Goal: Information Seeking & Learning: Understand process/instructions

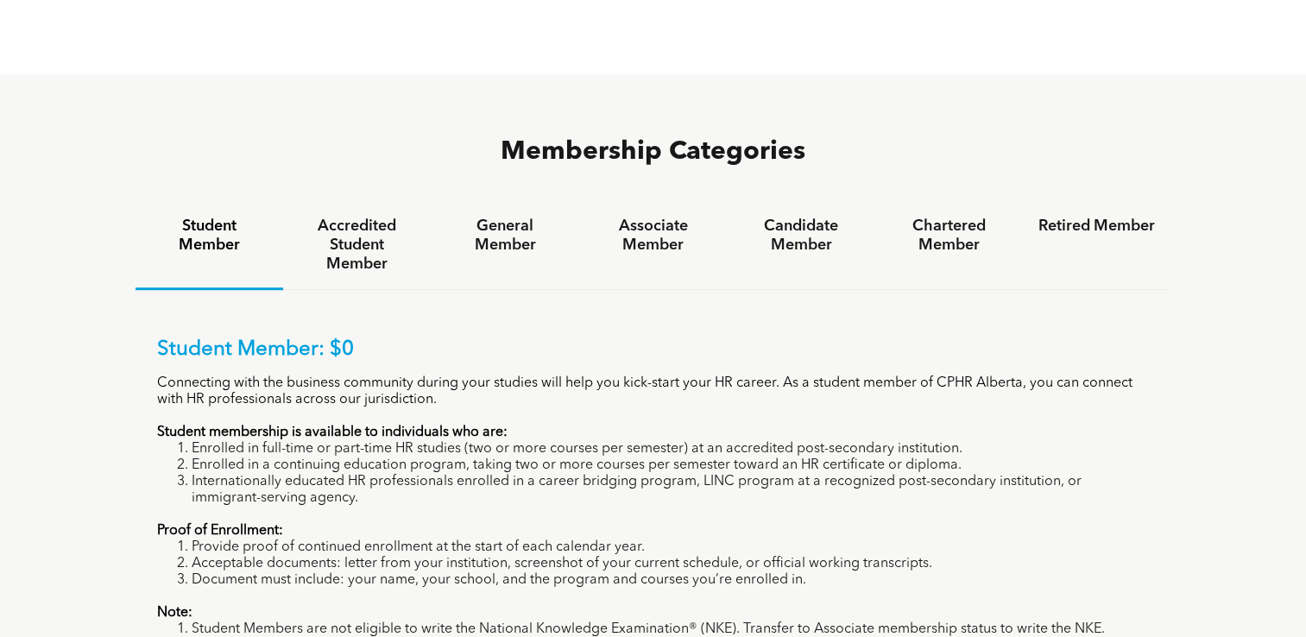
scroll to position [1057, 0]
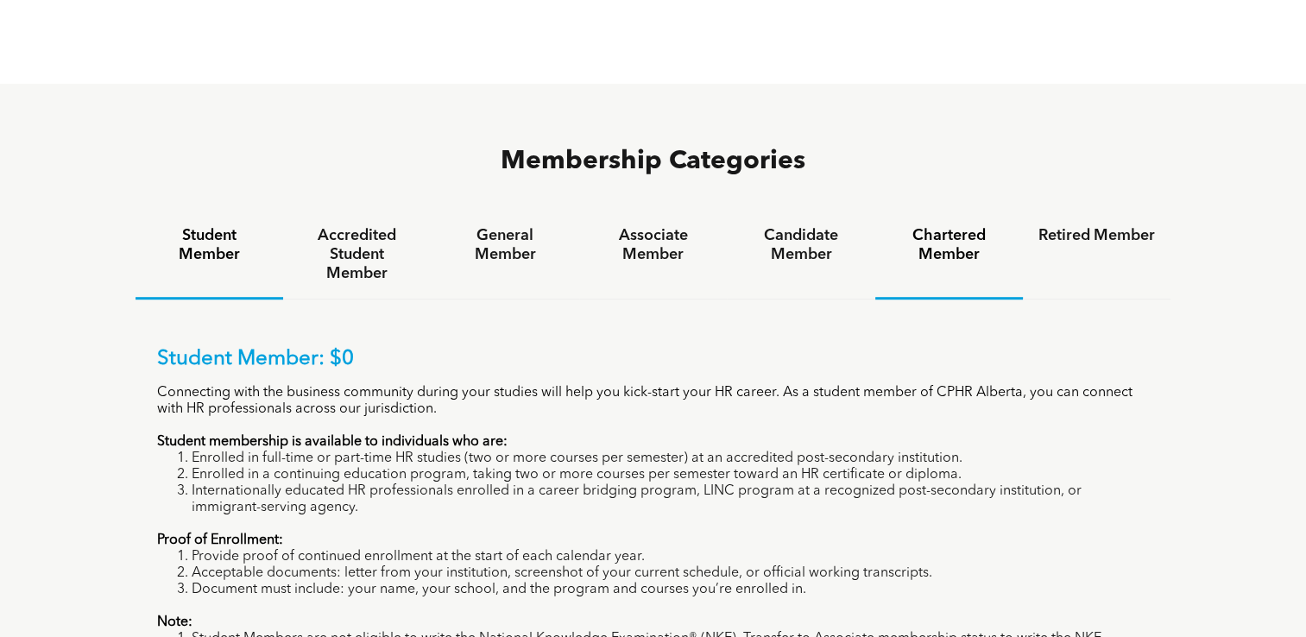
click at [962, 226] on h4 "Chartered Member" at bounding box center [949, 245] width 117 height 38
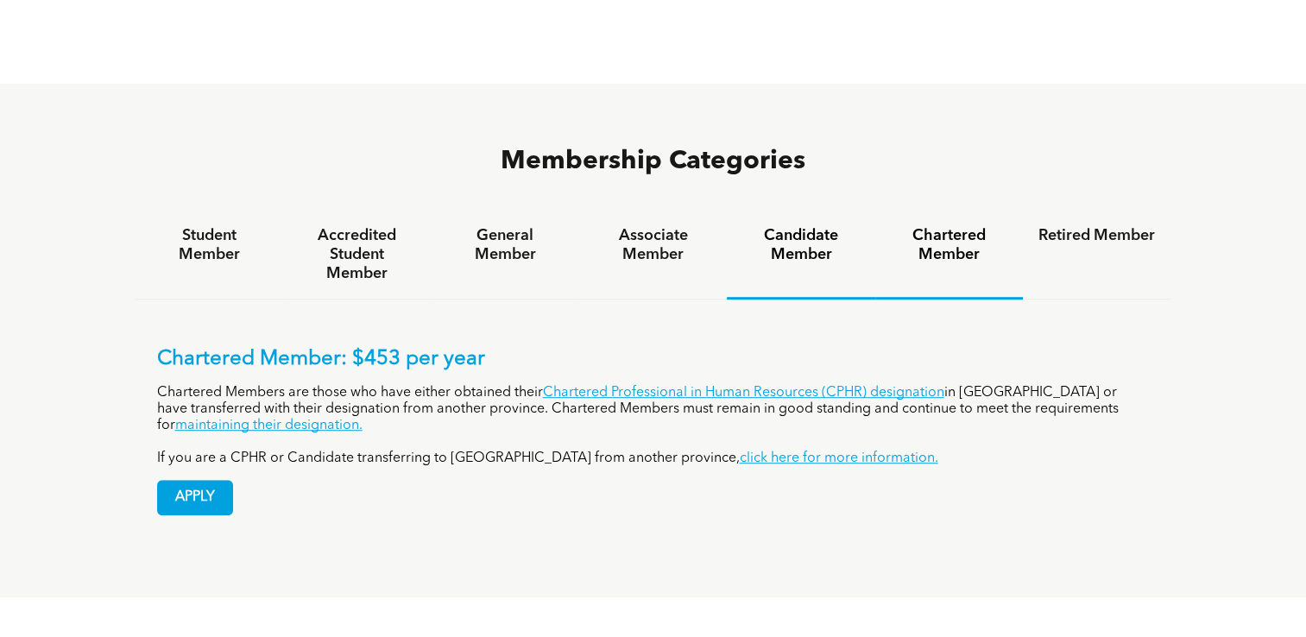
click at [804, 226] on h4 "Candidate Member" at bounding box center [800, 245] width 117 height 38
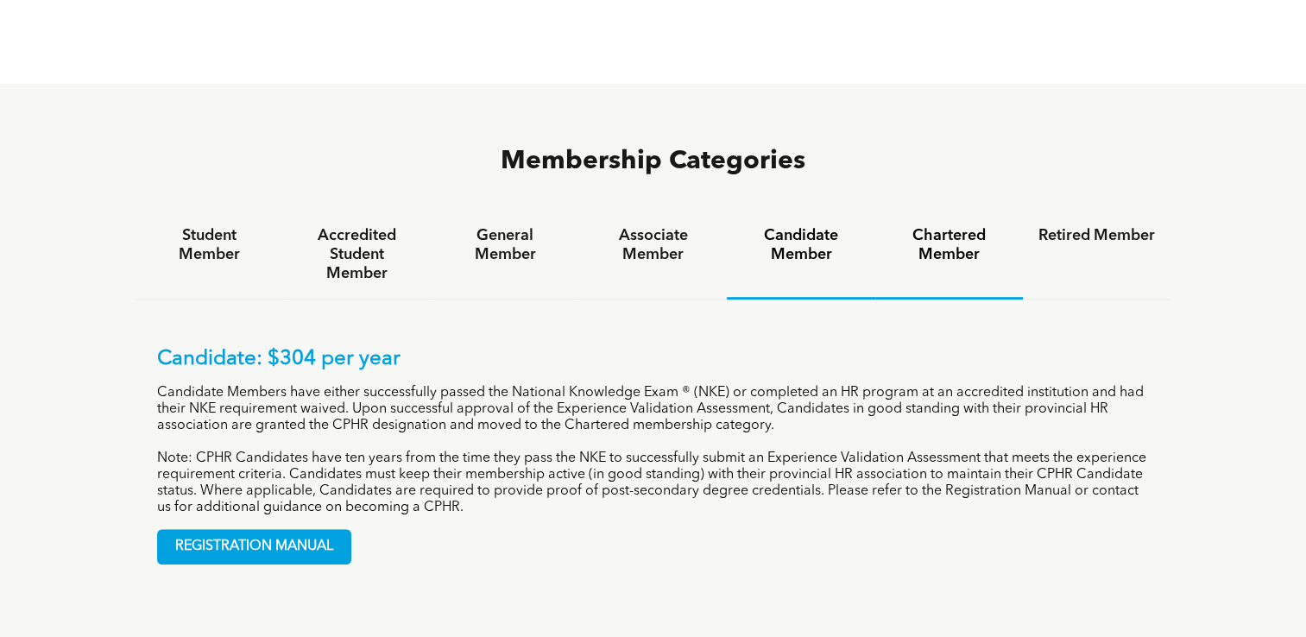
click at [930, 226] on h4 "Chartered Member" at bounding box center [949, 245] width 117 height 38
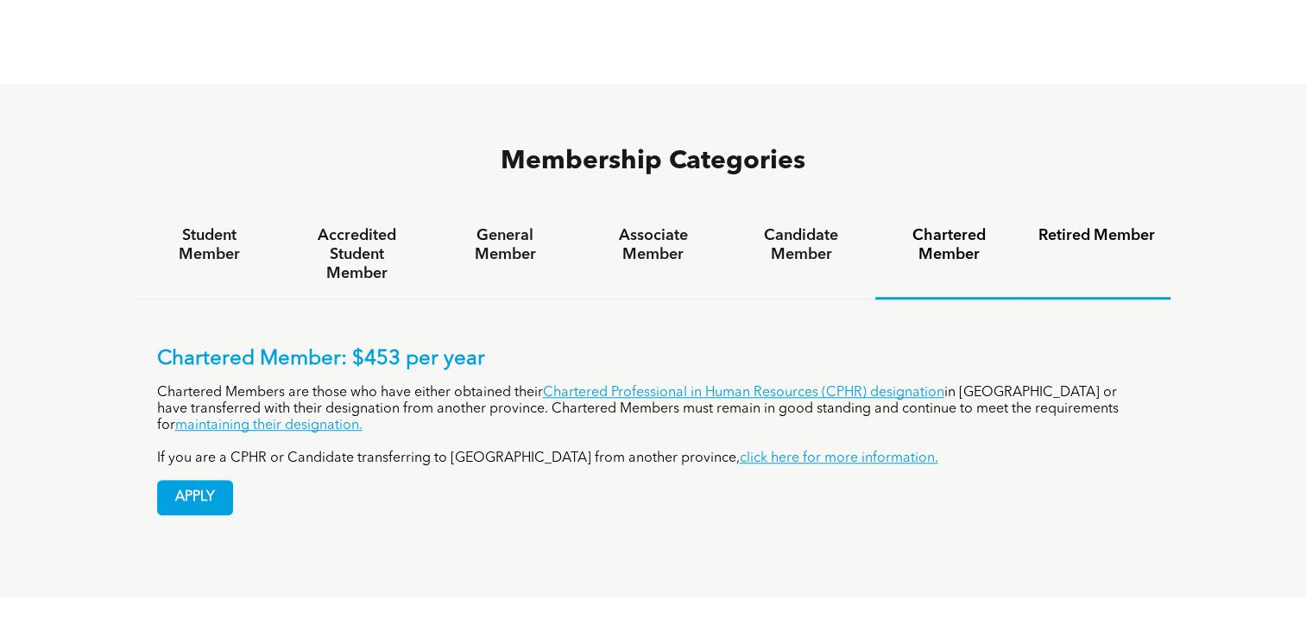
click at [1091, 226] on h4 "Retired Member" at bounding box center [1096, 235] width 117 height 19
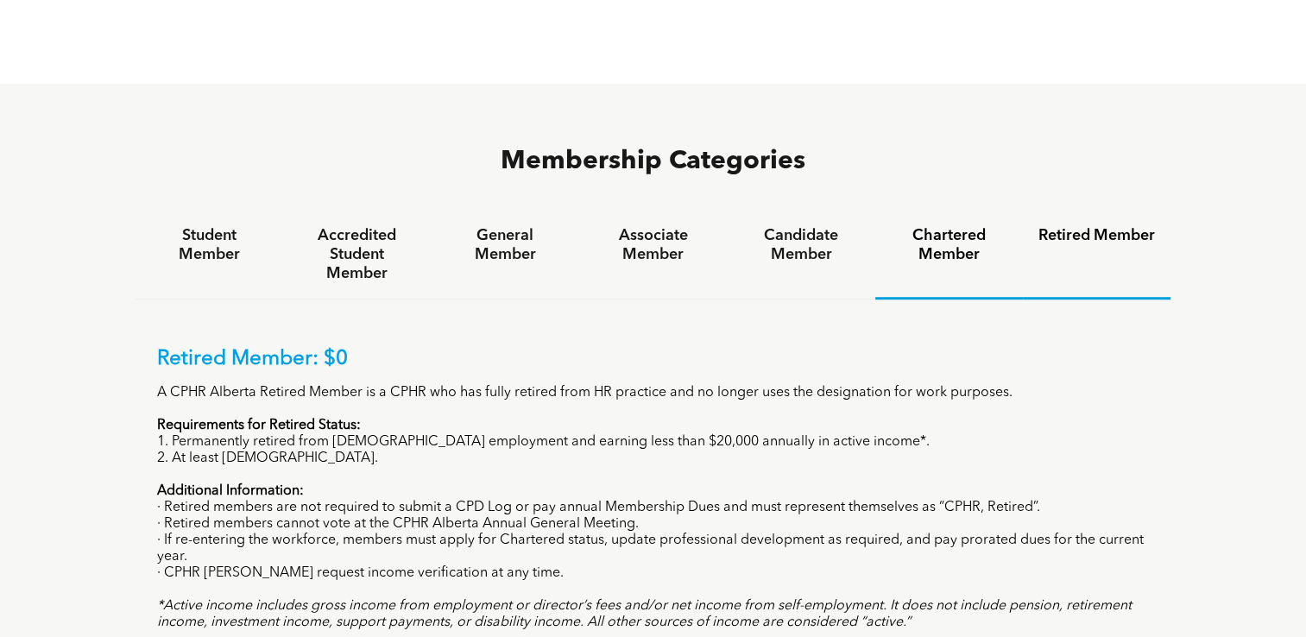
click at [969, 226] on h4 "Chartered Member" at bounding box center [949, 245] width 117 height 38
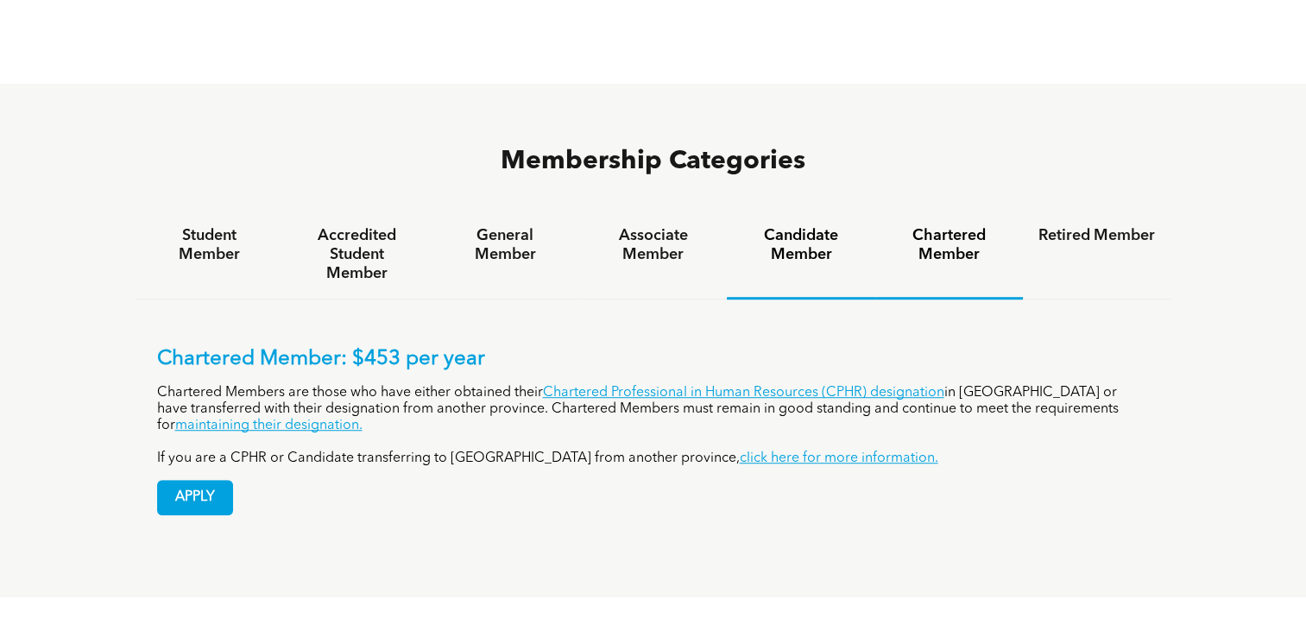
click at [814, 226] on h4 "Candidate Member" at bounding box center [800, 245] width 117 height 38
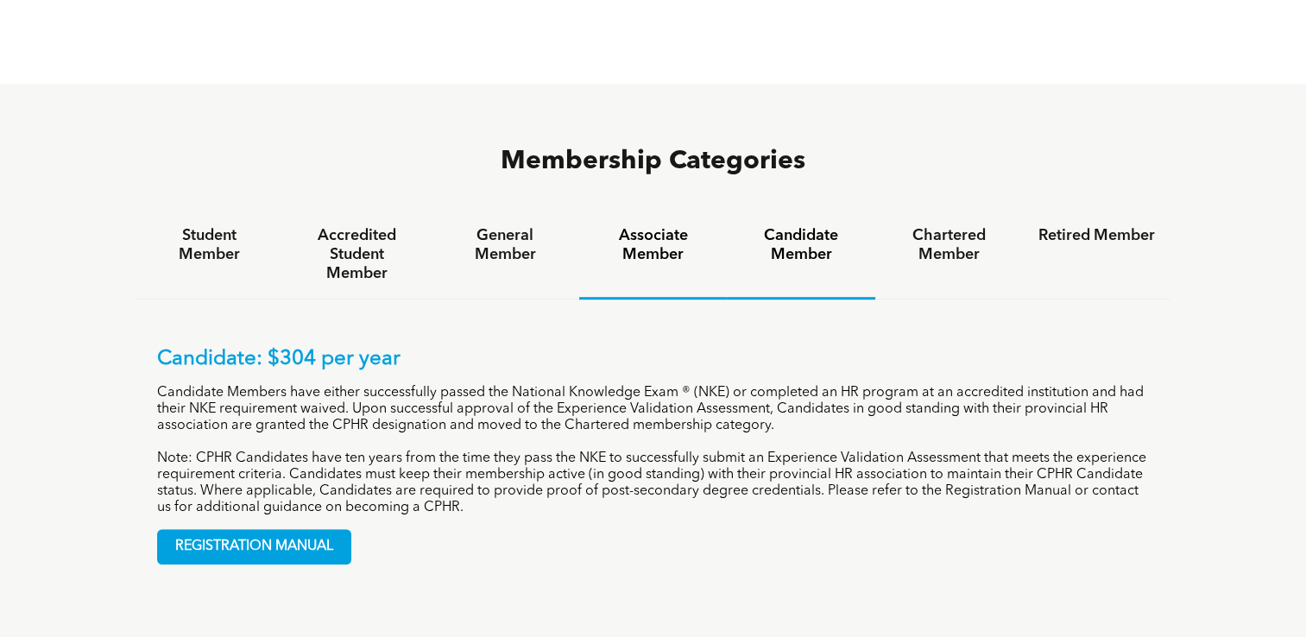
click at [666, 226] on h4 "Associate Member" at bounding box center [653, 245] width 117 height 38
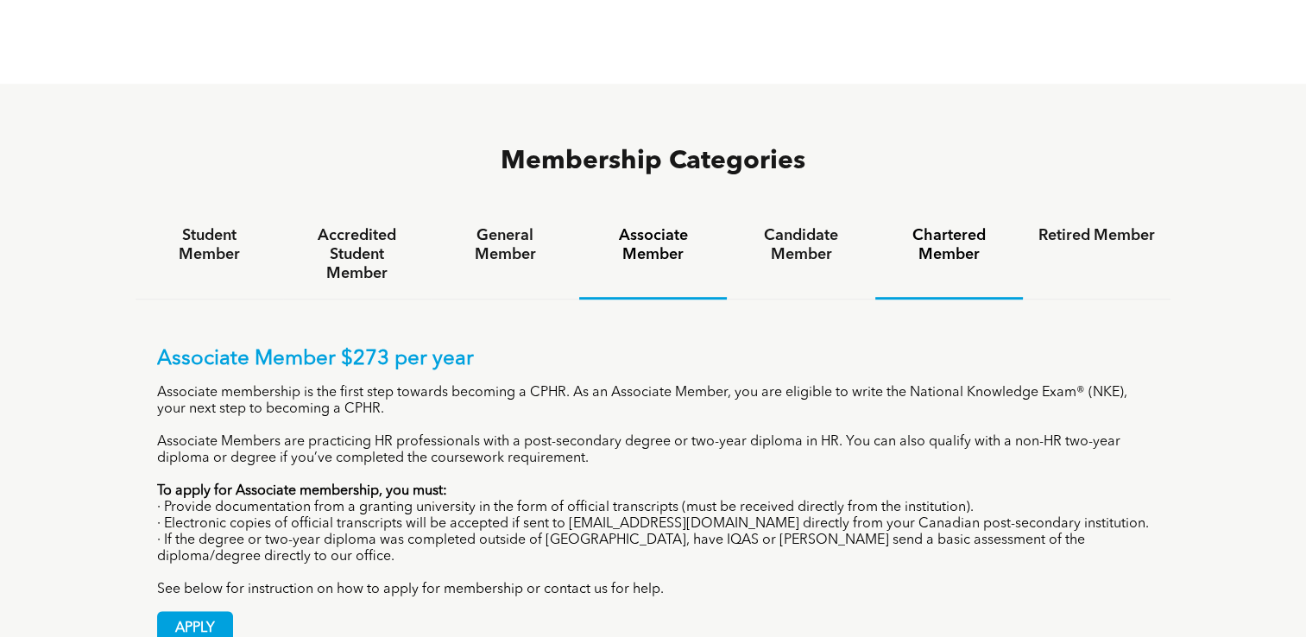
click at [977, 226] on h4 "Chartered Member" at bounding box center [949, 245] width 117 height 38
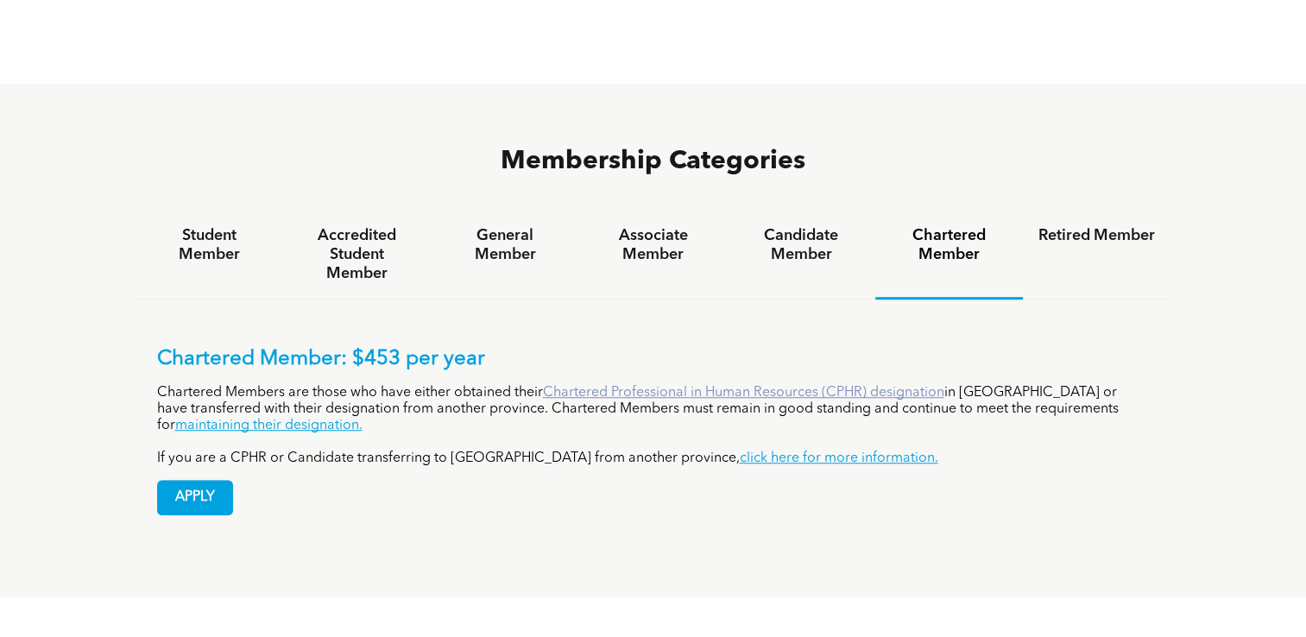
click at [706, 386] on link "Chartered Professional in Human Resources (CPHR) designation" at bounding box center [743, 393] width 401 height 14
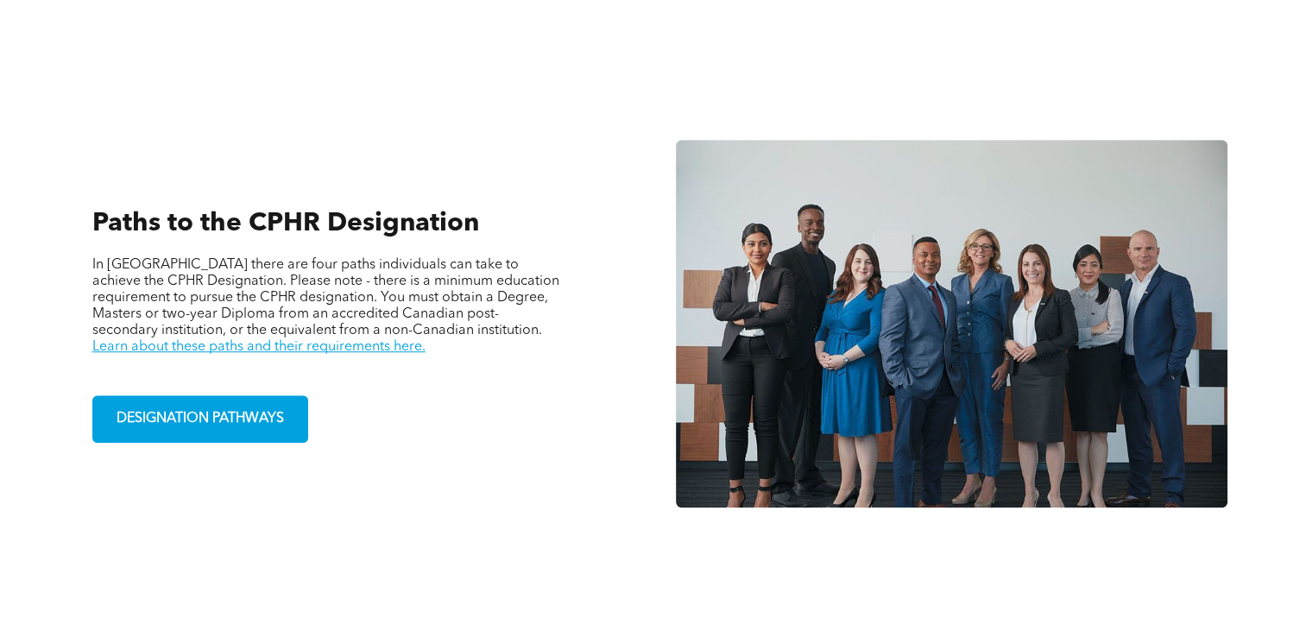
scroll to position [1146, 0]
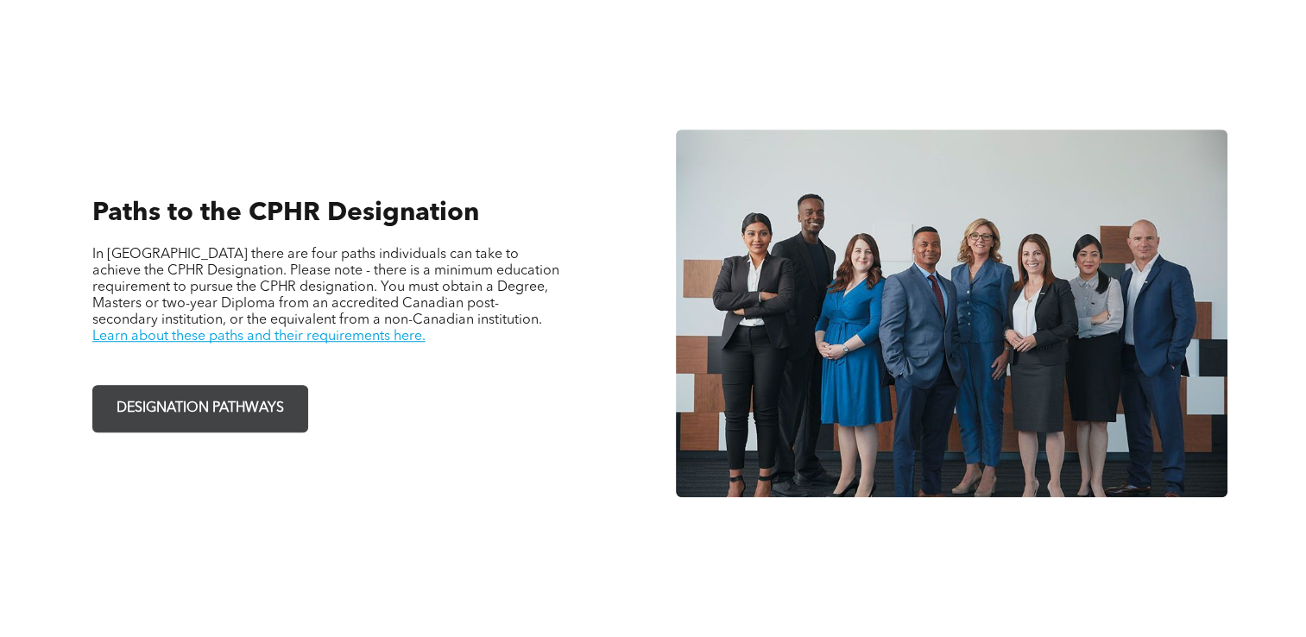
click at [237, 392] on span "DESIGNATION PATHWAYS" at bounding box center [200, 409] width 180 height 34
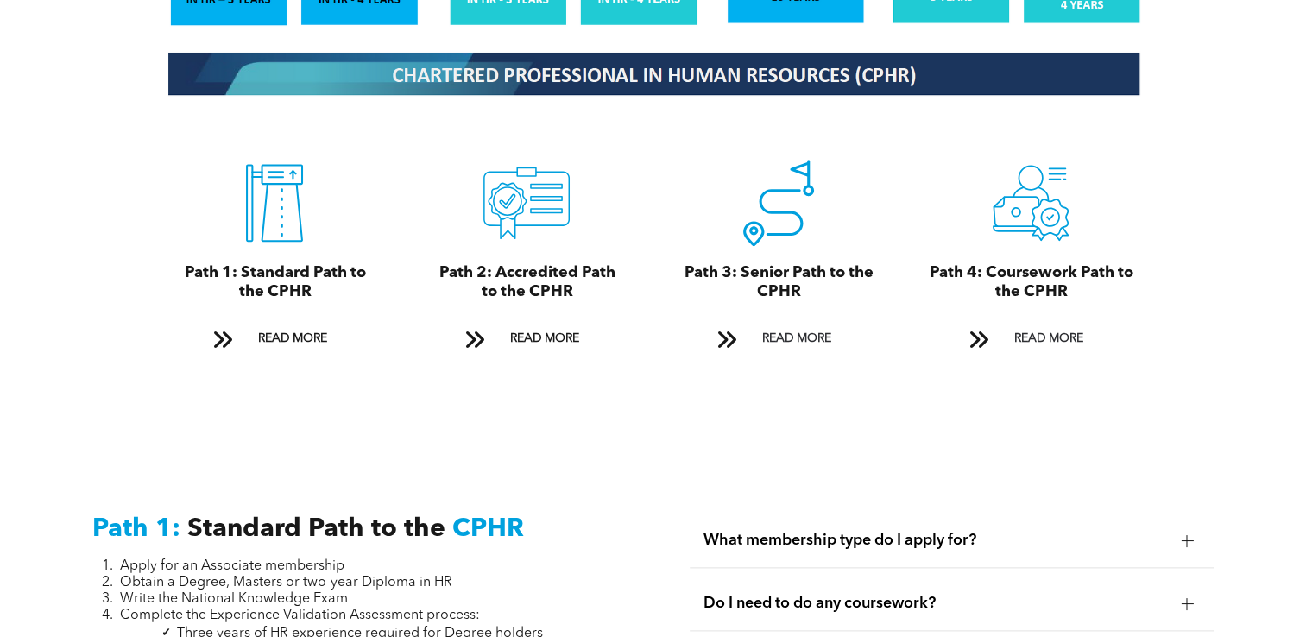
scroll to position [1902, 0]
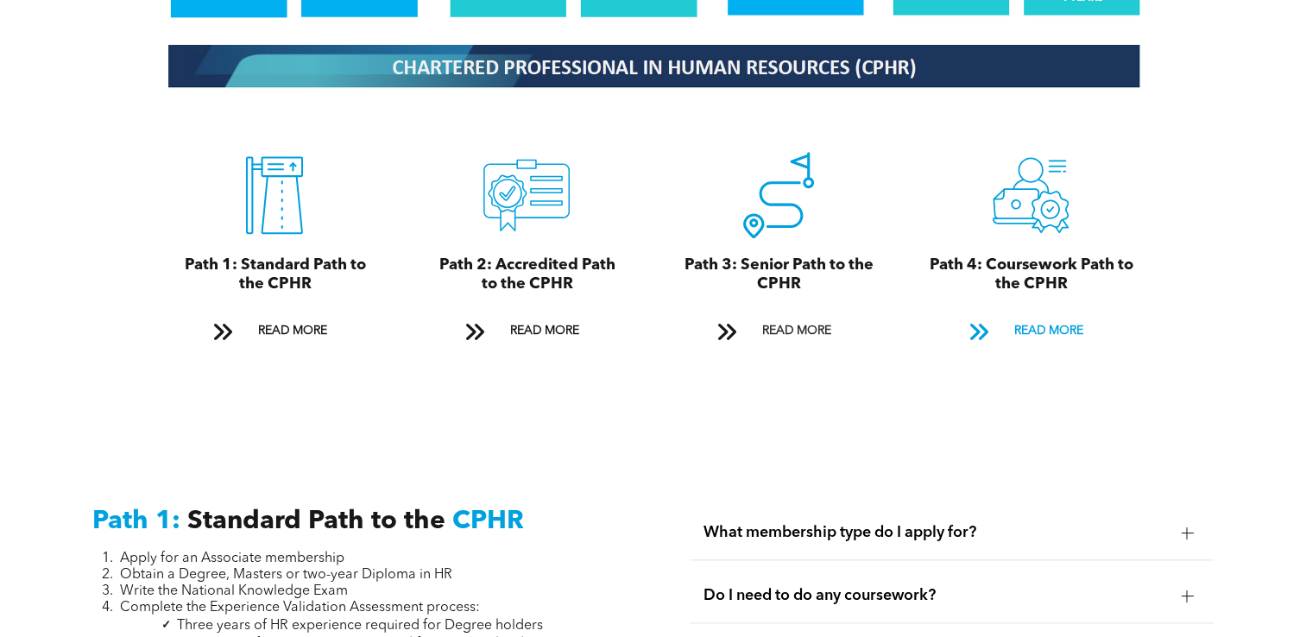
click at [974, 320] on span at bounding box center [978, 331] width 22 height 23
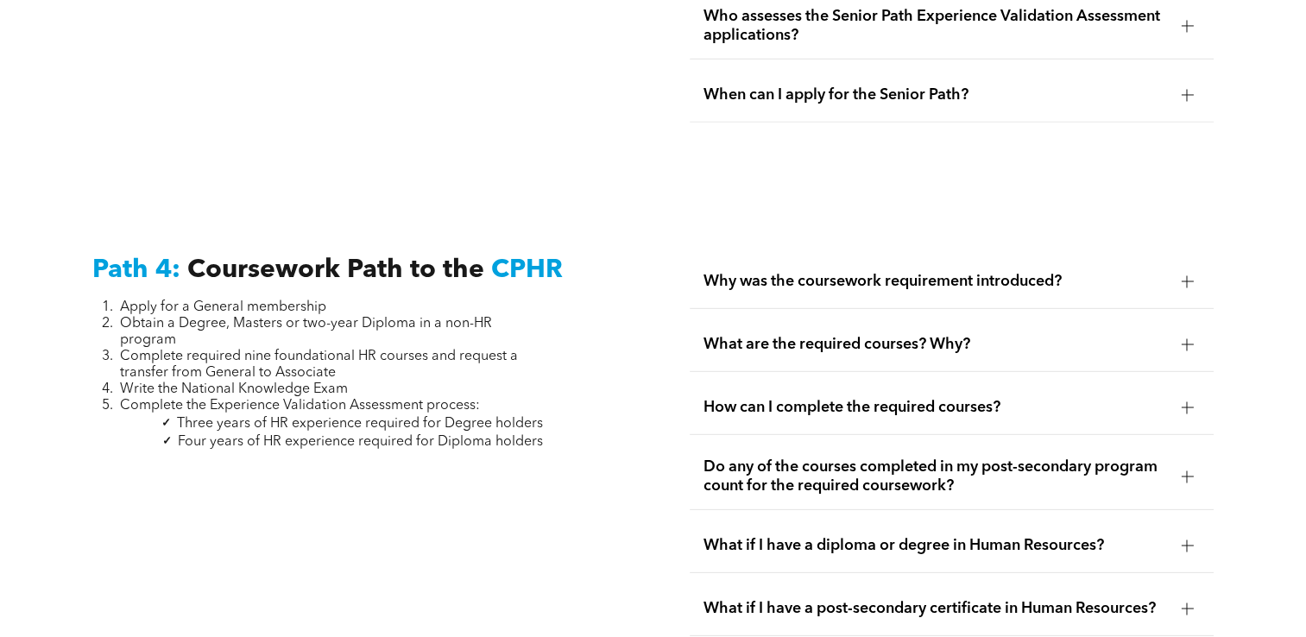
scroll to position [5086, 0]
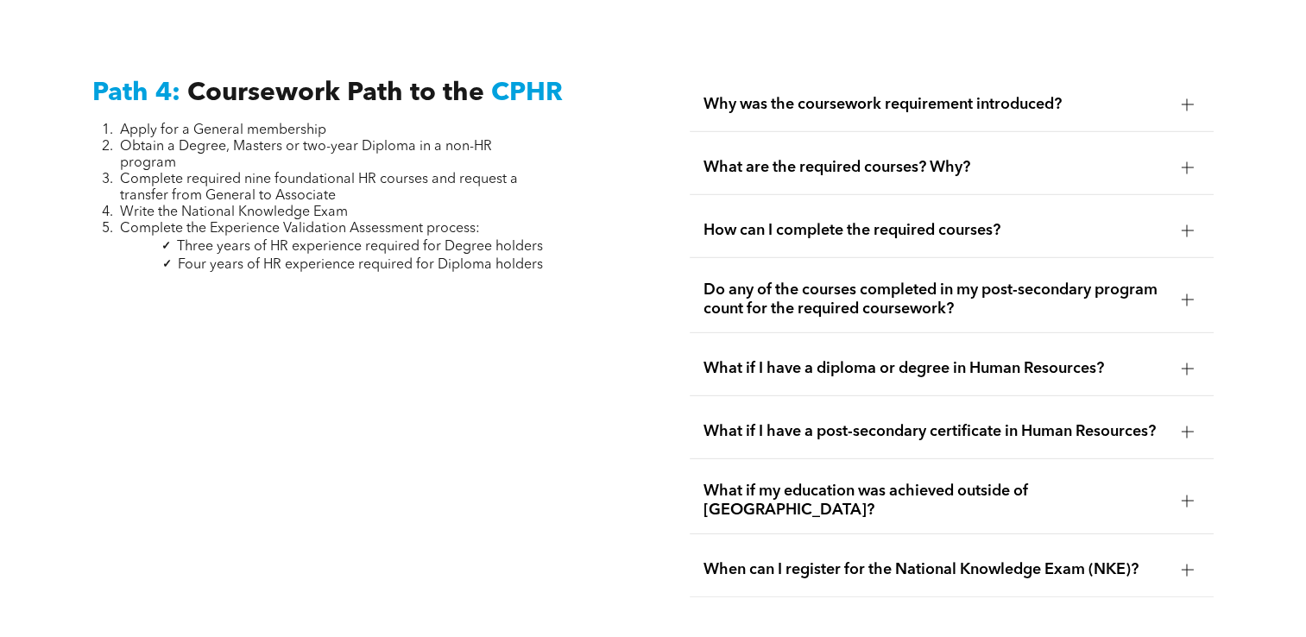
click at [787, 230] on div "How can I complete the required courses?" at bounding box center [952, 231] width 524 height 54
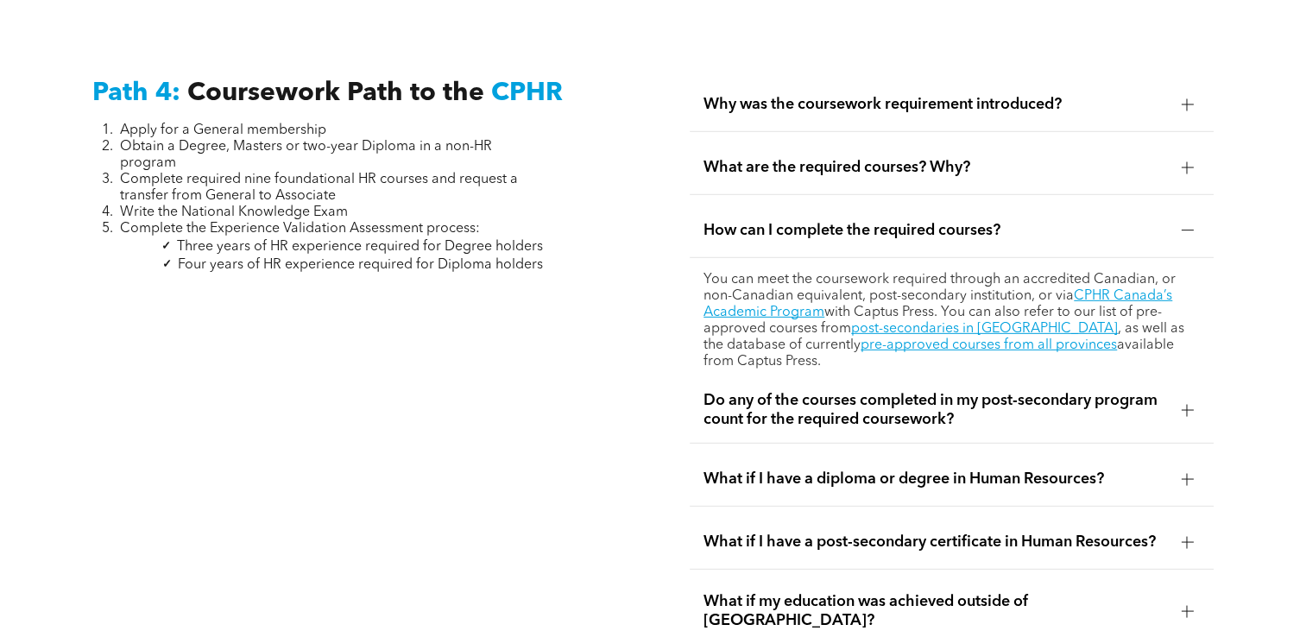
click at [783, 221] on span "How can I complete the required courses?" at bounding box center [935, 230] width 464 height 19
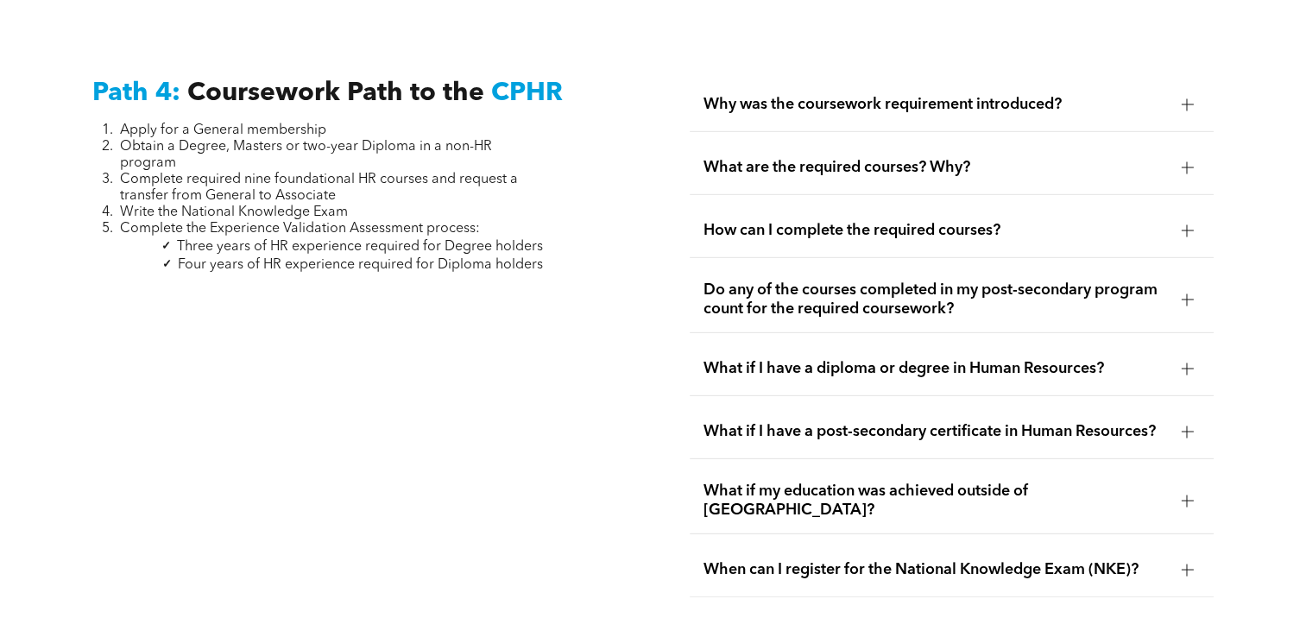
click at [808, 468] on div "What if my education was achieved outside of Canada?" at bounding box center [952, 501] width 524 height 66
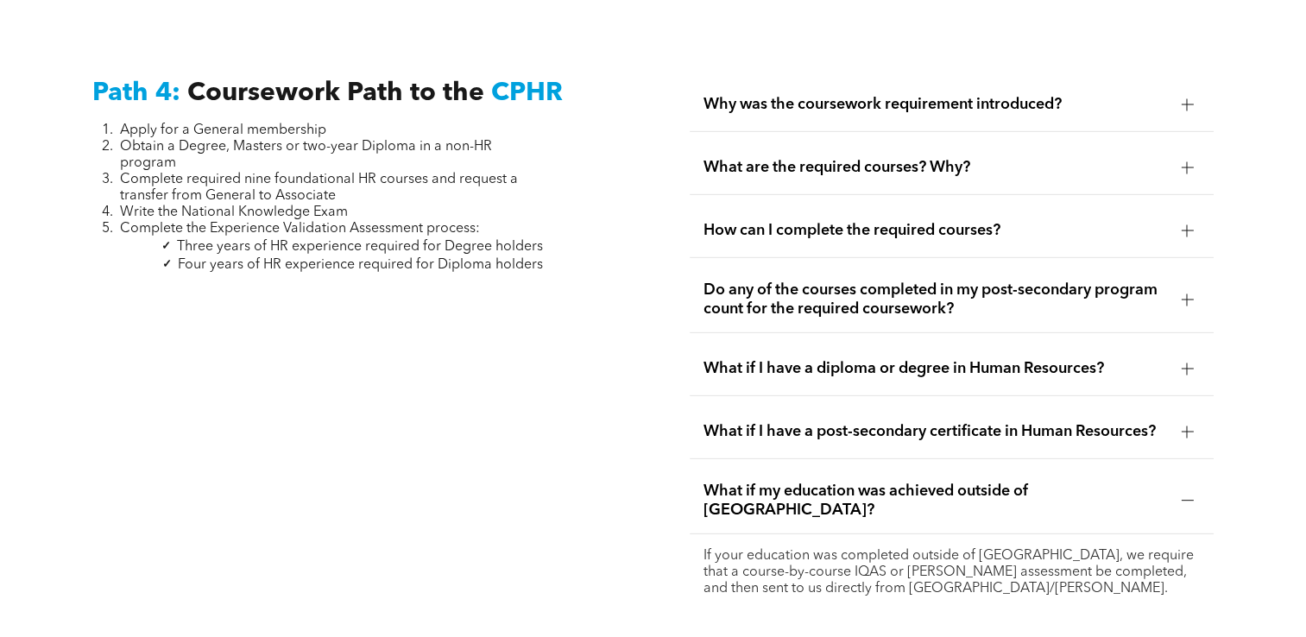
click at [808, 468] on div "What if my education was achieved outside of Canada?" at bounding box center [952, 501] width 524 height 66
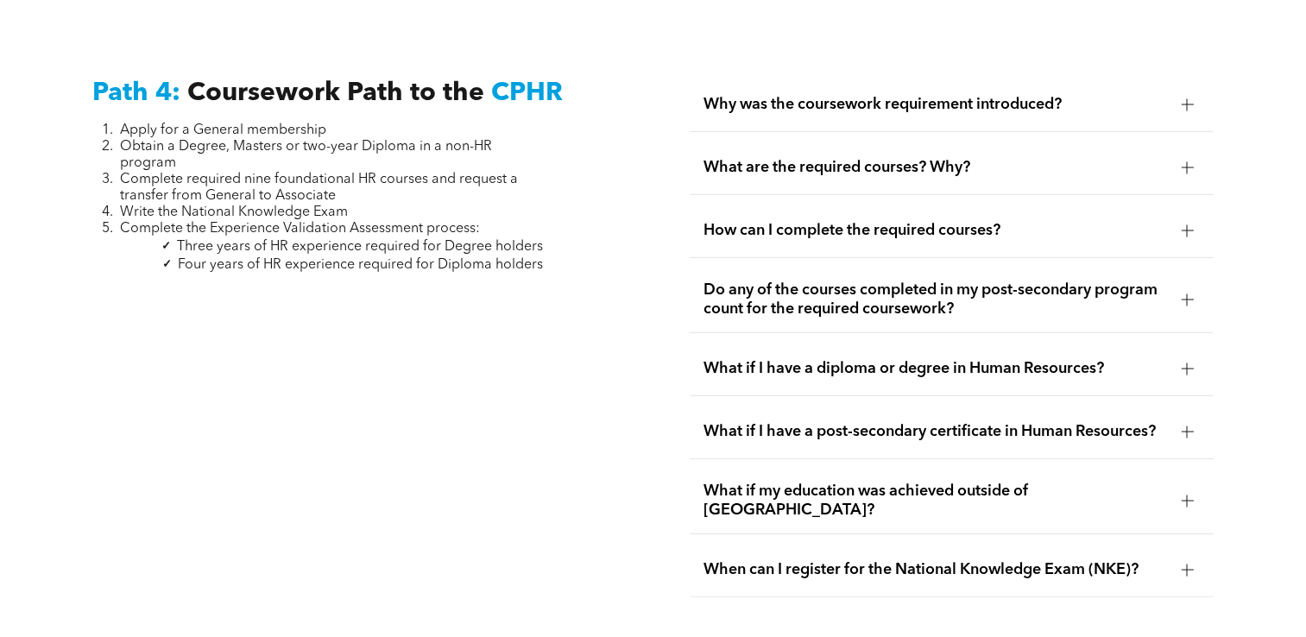
click at [815, 560] on span "When can I register for the National Knowledge Exam (NKE)?" at bounding box center [935, 569] width 464 height 19
click at [811, 560] on span "When can I register for the National Knowledge Exam (NKE)?" at bounding box center [935, 569] width 464 height 19
click at [810, 221] on span "How can I complete the required courses?" at bounding box center [935, 230] width 464 height 19
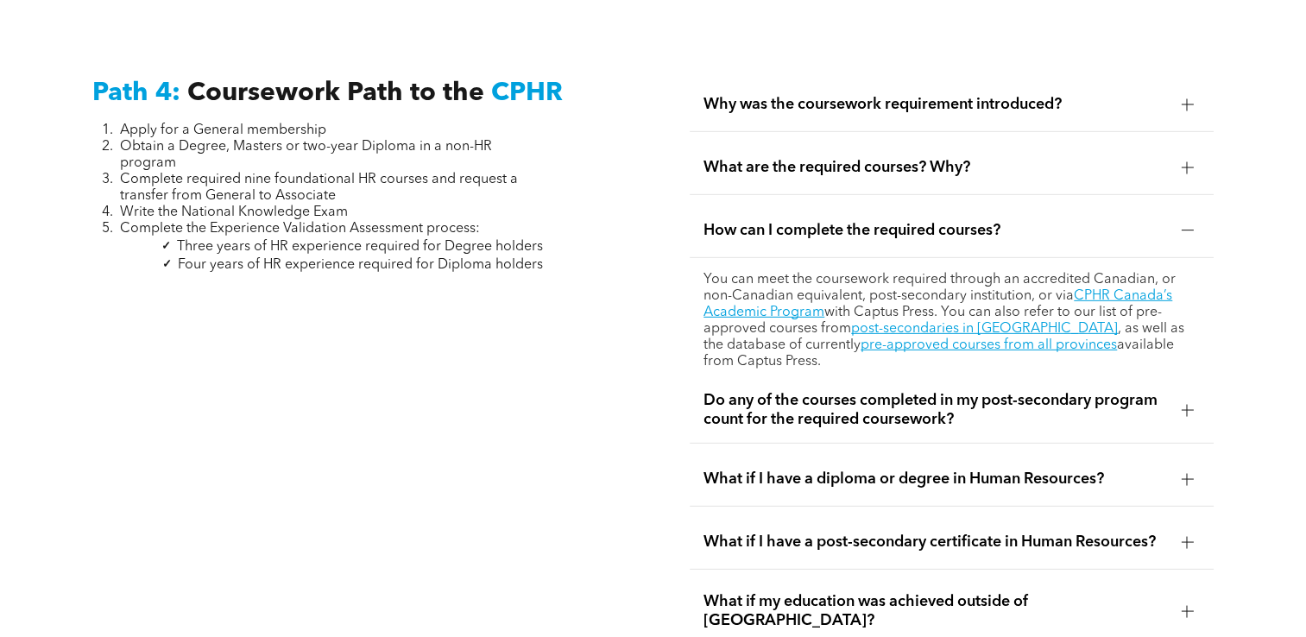
click at [810, 221] on span "How can I complete the required courses?" at bounding box center [935, 230] width 464 height 19
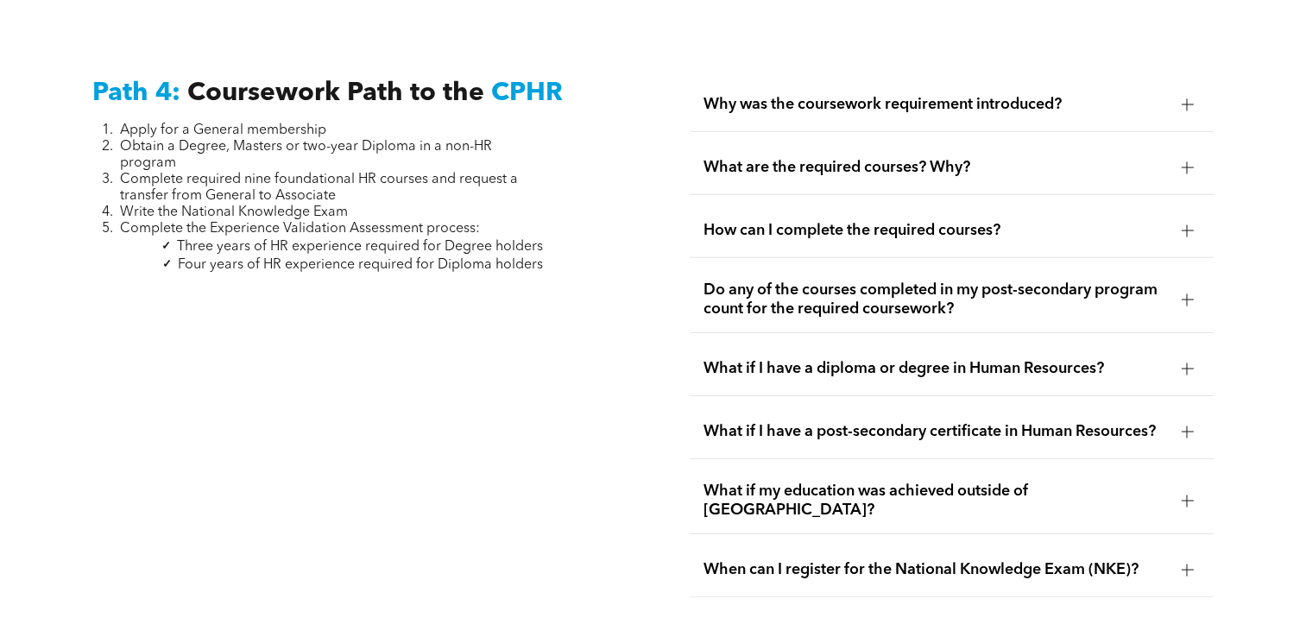
click at [793, 143] on div "What are the required courses? Why?" at bounding box center [952, 168] width 524 height 54
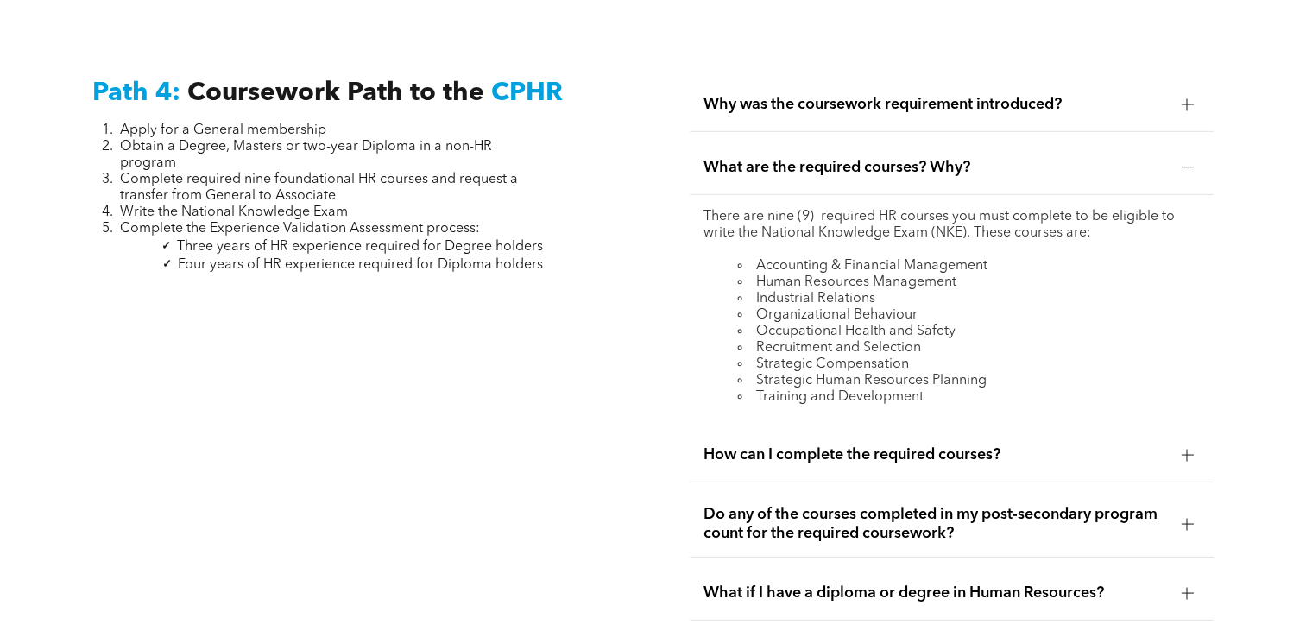
click at [828, 162] on span "What are the required courses? Why?" at bounding box center [935, 167] width 464 height 19
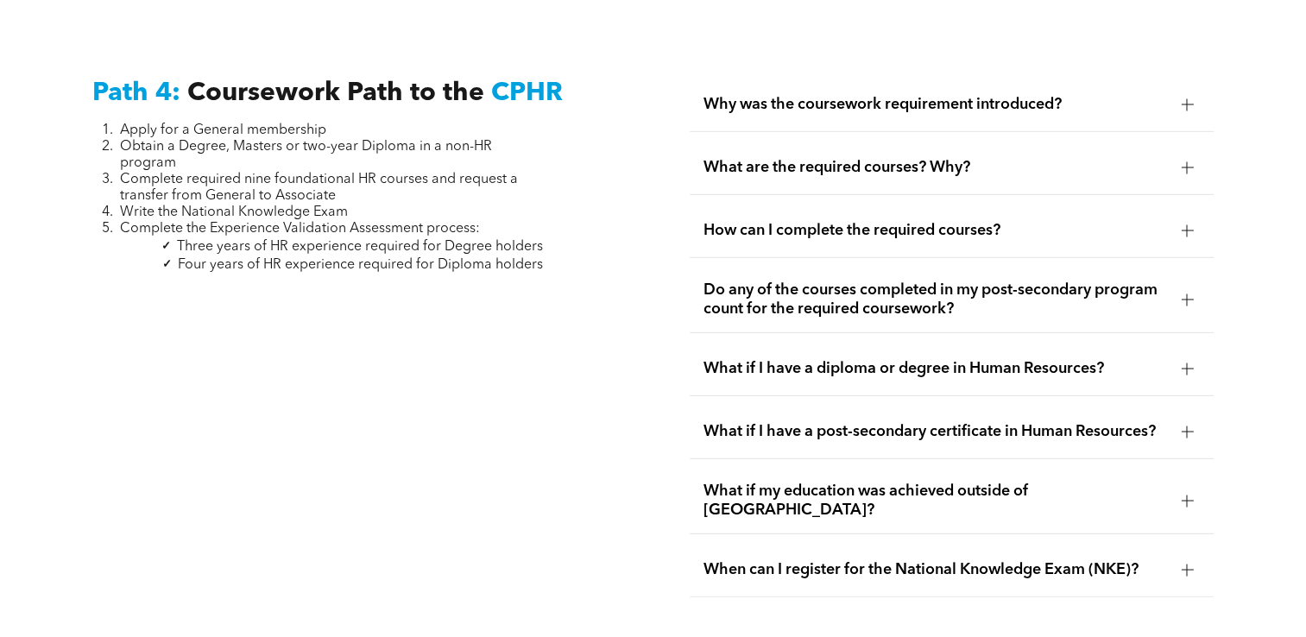
click at [818, 96] on span "Why was the coursework requirement introduced?" at bounding box center [935, 104] width 464 height 19
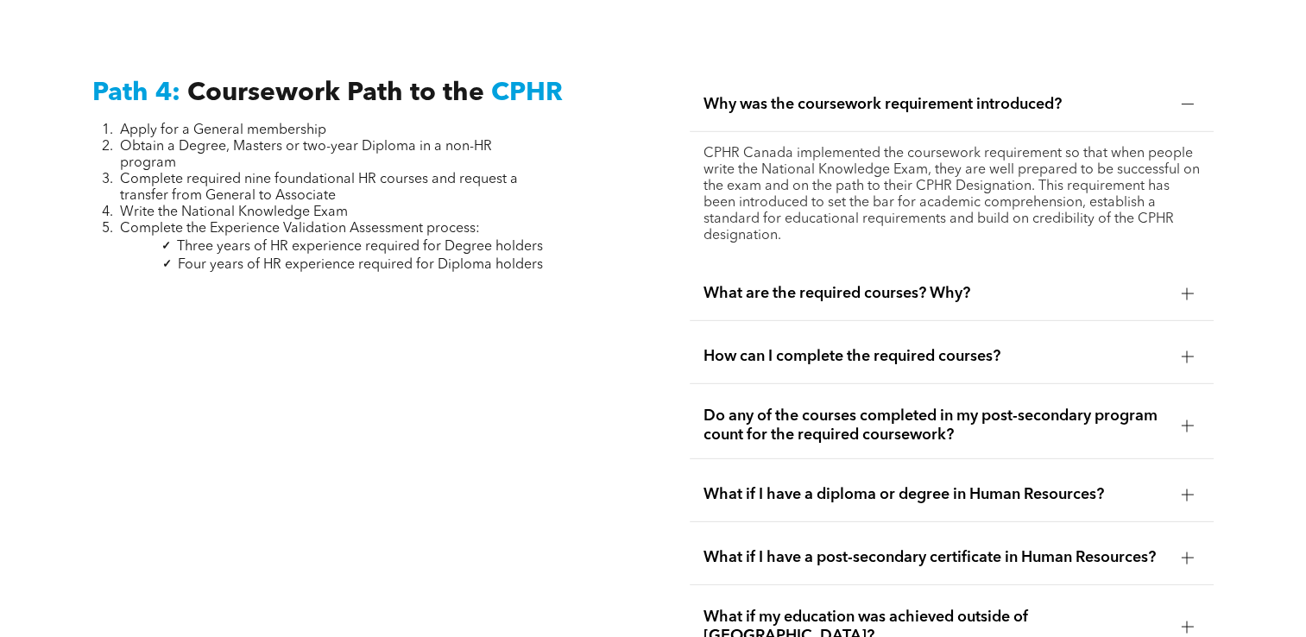
click at [818, 96] on span "Why was the coursework requirement introduced?" at bounding box center [935, 104] width 464 height 19
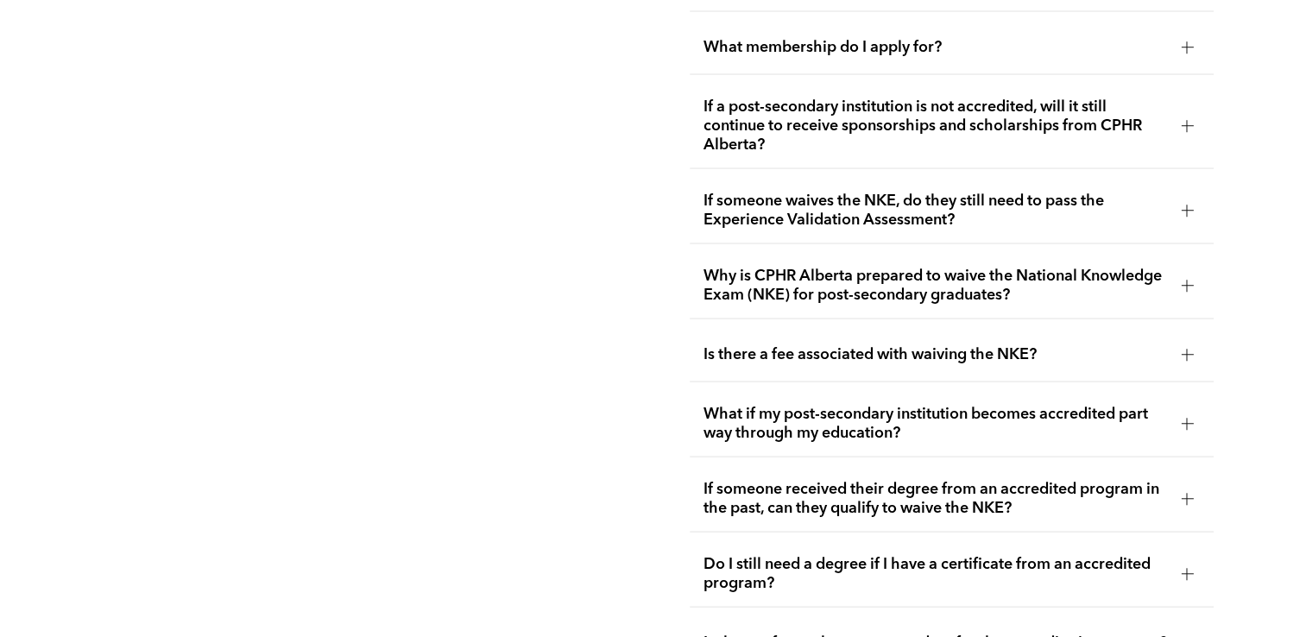
scroll to position [3196, 0]
